Goal: Task Accomplishment & Management: Use online tool/utility

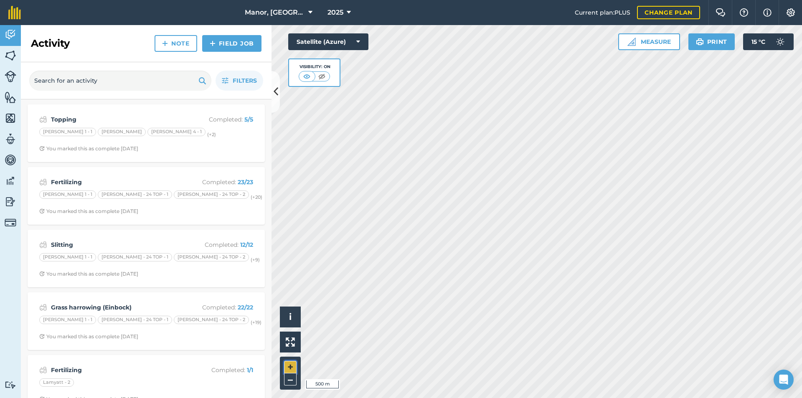
click at [293, 362] on button "+" at bounding box center [290, 367] width 13 height 13
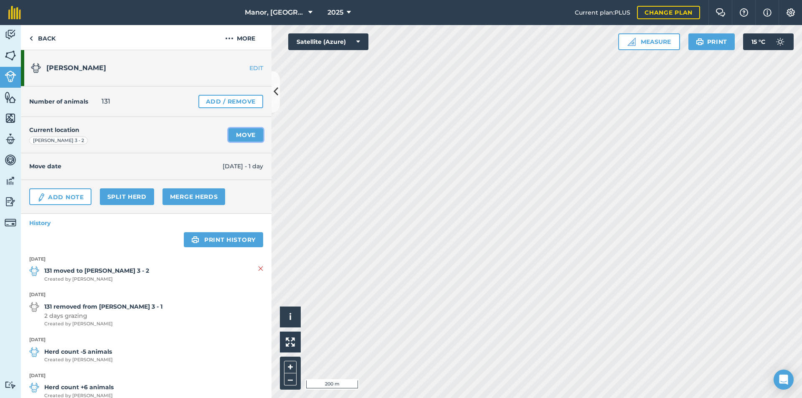
click at [254, 134] on link "Move" at bounding box center [245, 134] width 35 height 13
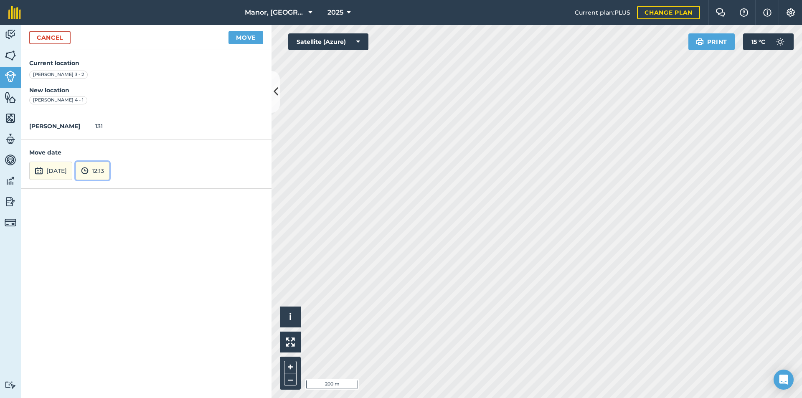
click at [109, 170] on button "12:13" at bounding box center [93, 171] width 34 height 18
click at [106, 147] on button "05:00" at bounding box center [95, 146] width 39 height 13
click at [248, 37] on button "Move" at bounding box center [245, 37] width 35 height 13
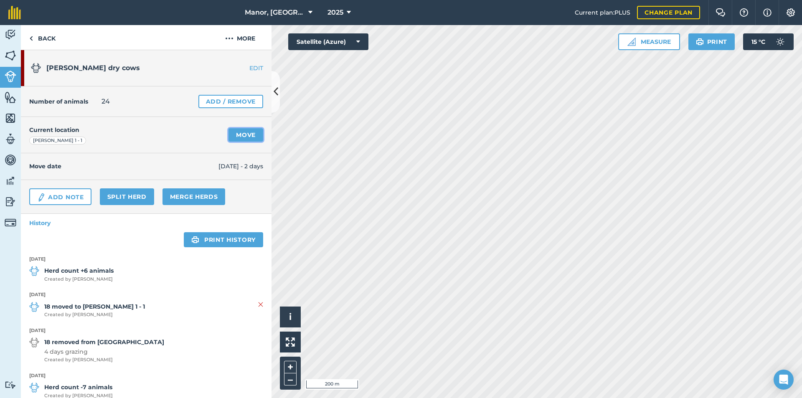
click at [230, 134] on link "Move" at bounding box center [245, 134] width 35 height 13
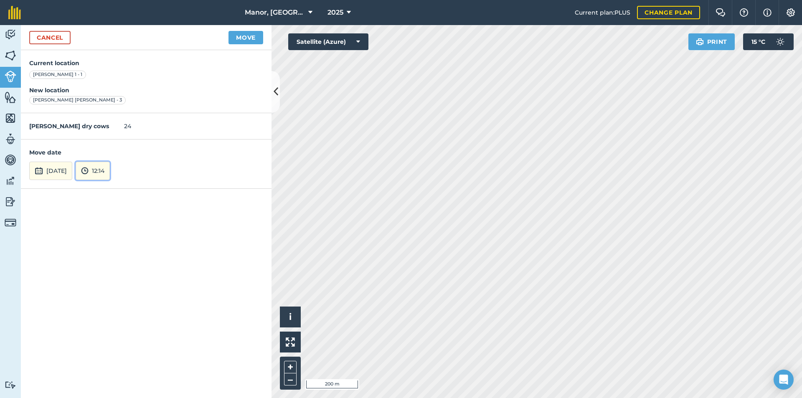
click at [110, 171] on button "12:14" at bounding box center [93, 171] width 34 height 18
click at [111, 143] on button "10:30" at bounding box center [95, 143] width 39 height 13
click at [250, 42] on button "Move" at bounding box center [245, 37] width 35 height 13
